Goal: Task Accomplishment & Management: Use online tool/utility

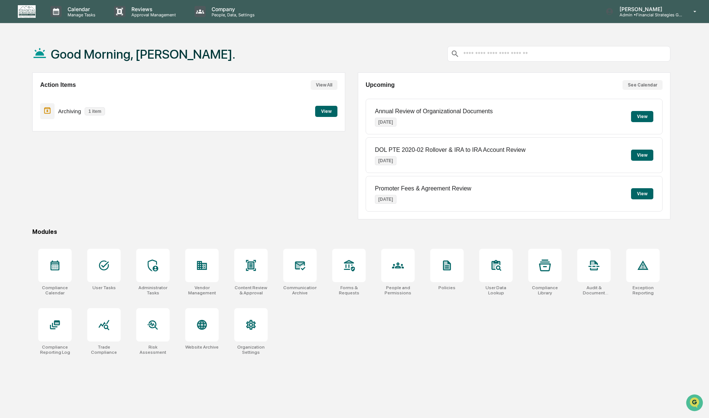
click at [107, 167] on div "Action Items View All Archiving 1 item View" at bounding box center [188, 145] width 313 height 147
click at [333, 114] on button "View" at bounding box center [326, 111] width 22 height 11
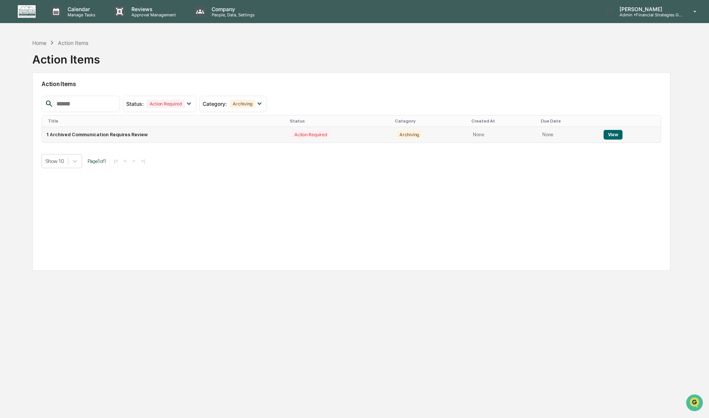
click at [606, 134] on button "View" at bounding box center [613, 135] width 19 height 10
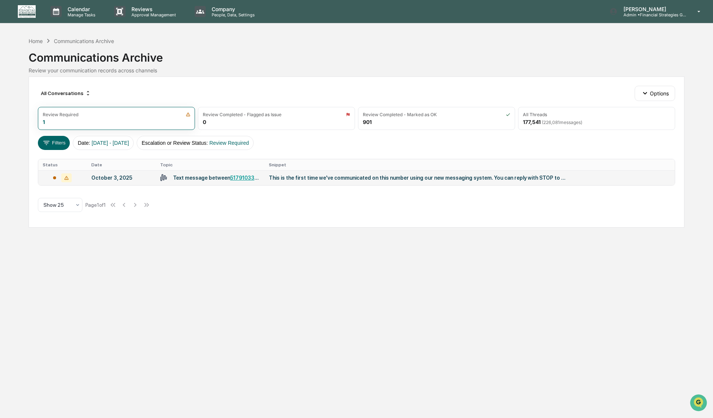
click at [311, 182] on td "This is the first time we've communicated on this number using our new messagin…" at bounding box center [469, 177] width 410 height 15
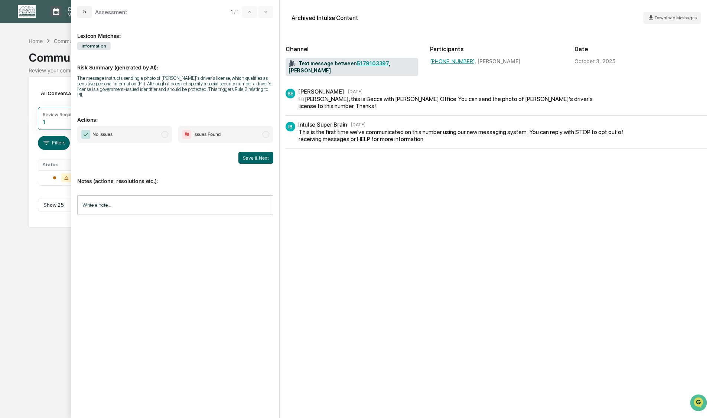
click at [164, 131] on span "modal" at bounding box center [164, 134] width 7 height 7
click at [251, 152] on button "Save & Next" at bounding box center [255, 158] width 35 height 12
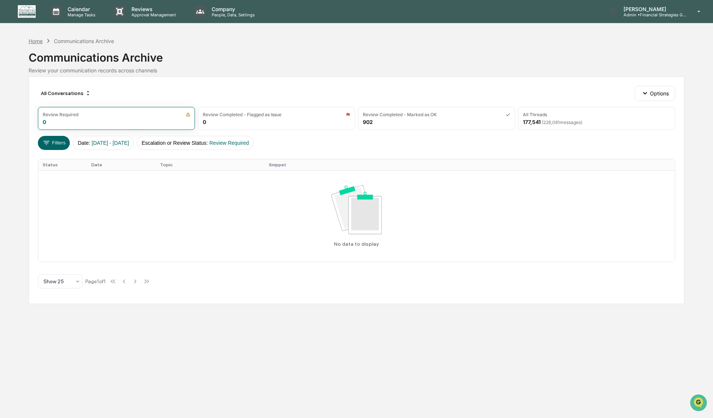
click at [36, 40] on div "Home" at bounding box center [36, 41] width 14 height 6
